Goal: Task Accomplishment & Management: Manage account settings

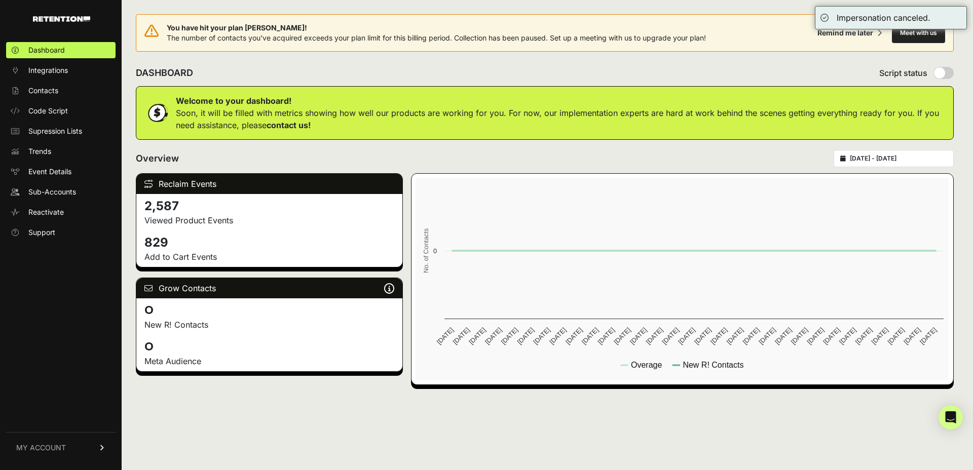
click at [52, 441] on link "MY ACCOUNT" at bounding box center [60, 447] width 109 height 31
click at [52, 357] on span "Account Details" at bounding box center [54, 354] width 52 height 10
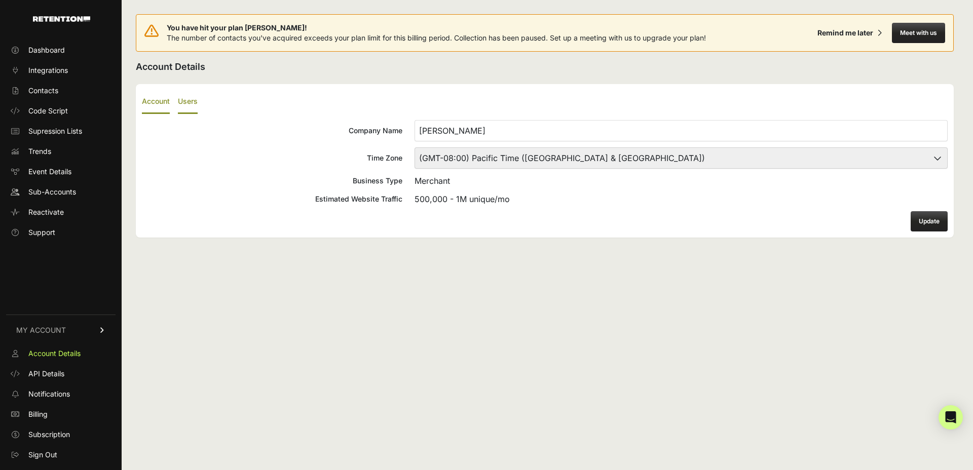
click at [193, 98] on label "Users" at bounding box center [188, 102] width 20 height 24
click at [0, 0] on input "Users" at bounding box center [0, 0] width 0 height 0
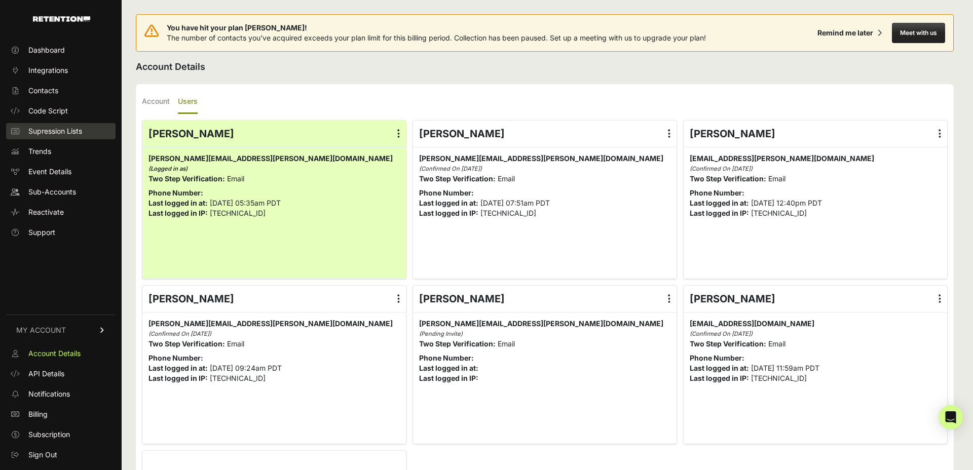
click at [47, 130] on span "Supression Lists" at bounding box center [55, 131] width 54 height 10
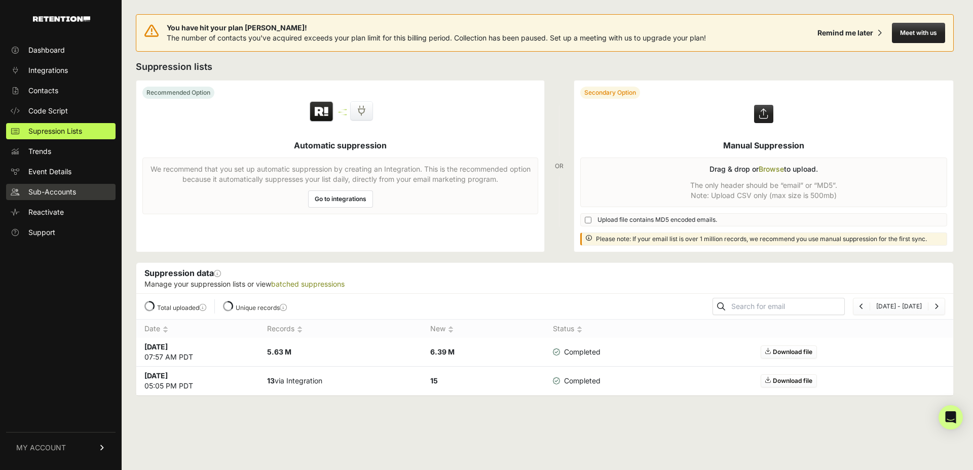
click at [39, 189] on span "Sub-Accounts" at bounding box center [52, 192] width 48 height 10
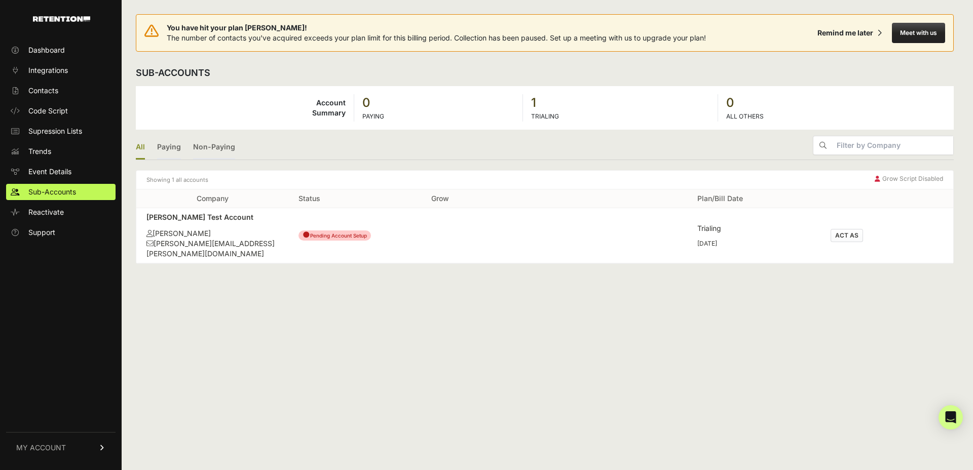
click at [847, 235] on button "ACT AS" at bounding box center [847, 235] width 32 height 13
